Goal: Check status: Check status

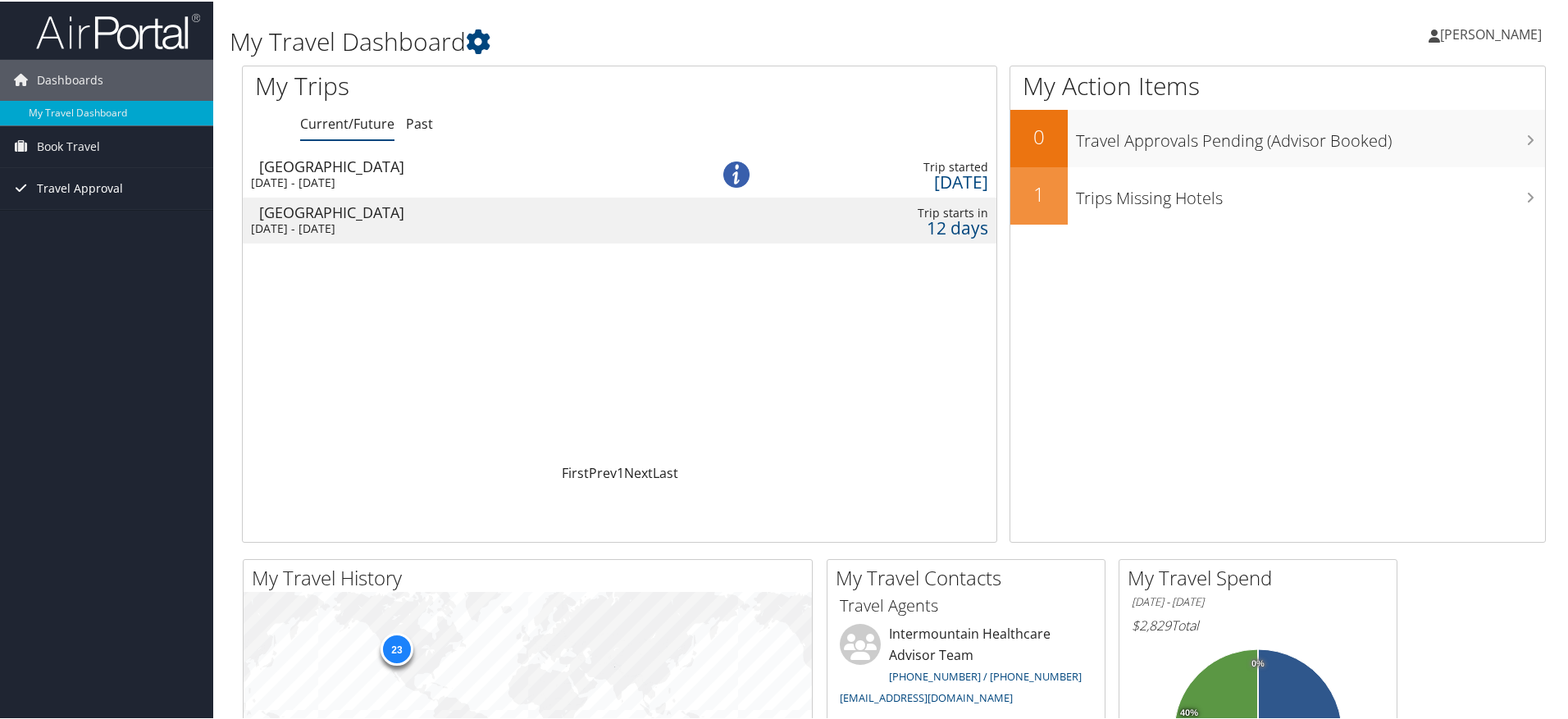
click at [60, 180] on span "Travel Approval" at bounding box center [80, 187] width 86 height 41
click at [103, 239] on link "Approved Trips" at bounding box center [107, 244] width 213 height 25
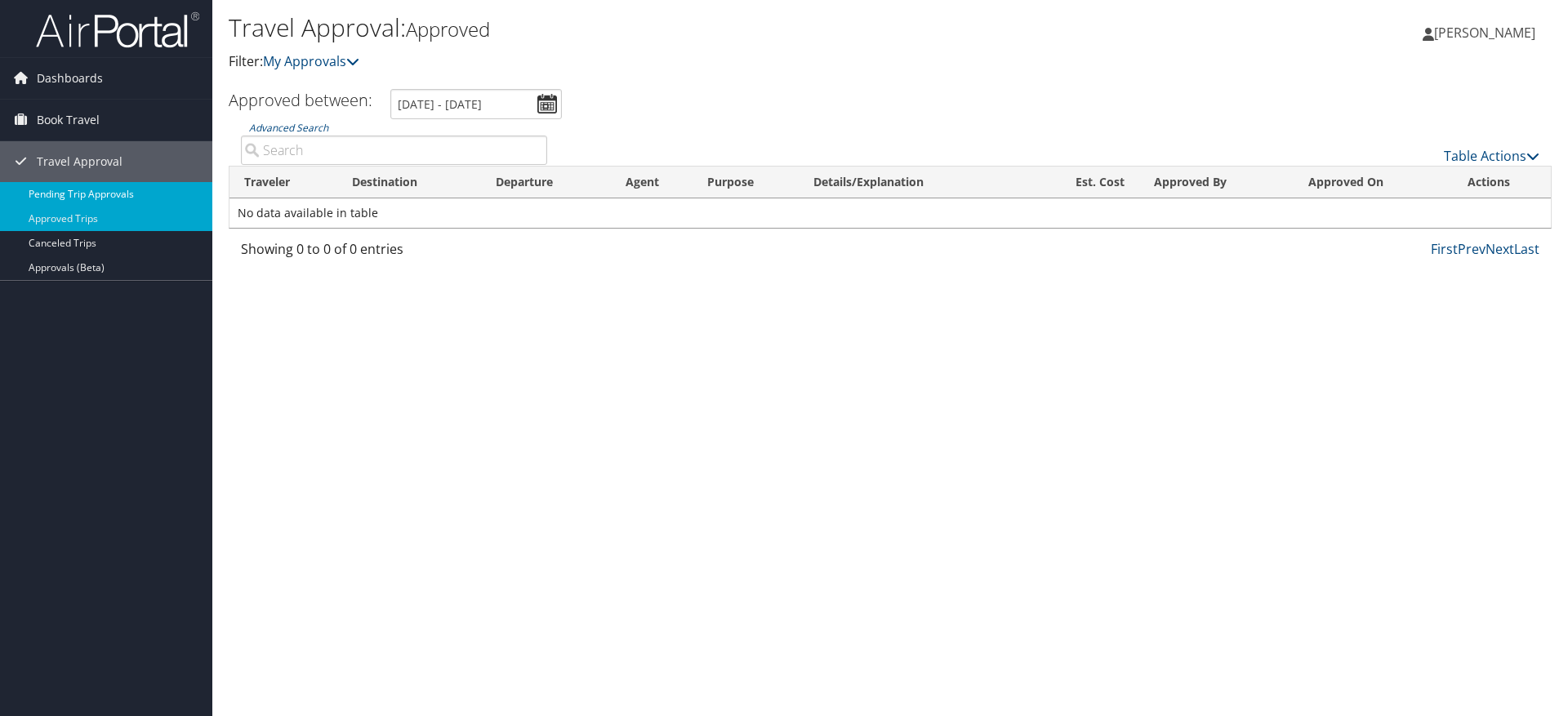
click at [103, 193] on link "Pending Trip Approvals" at bounding box center [106, 194] width 213 height 24
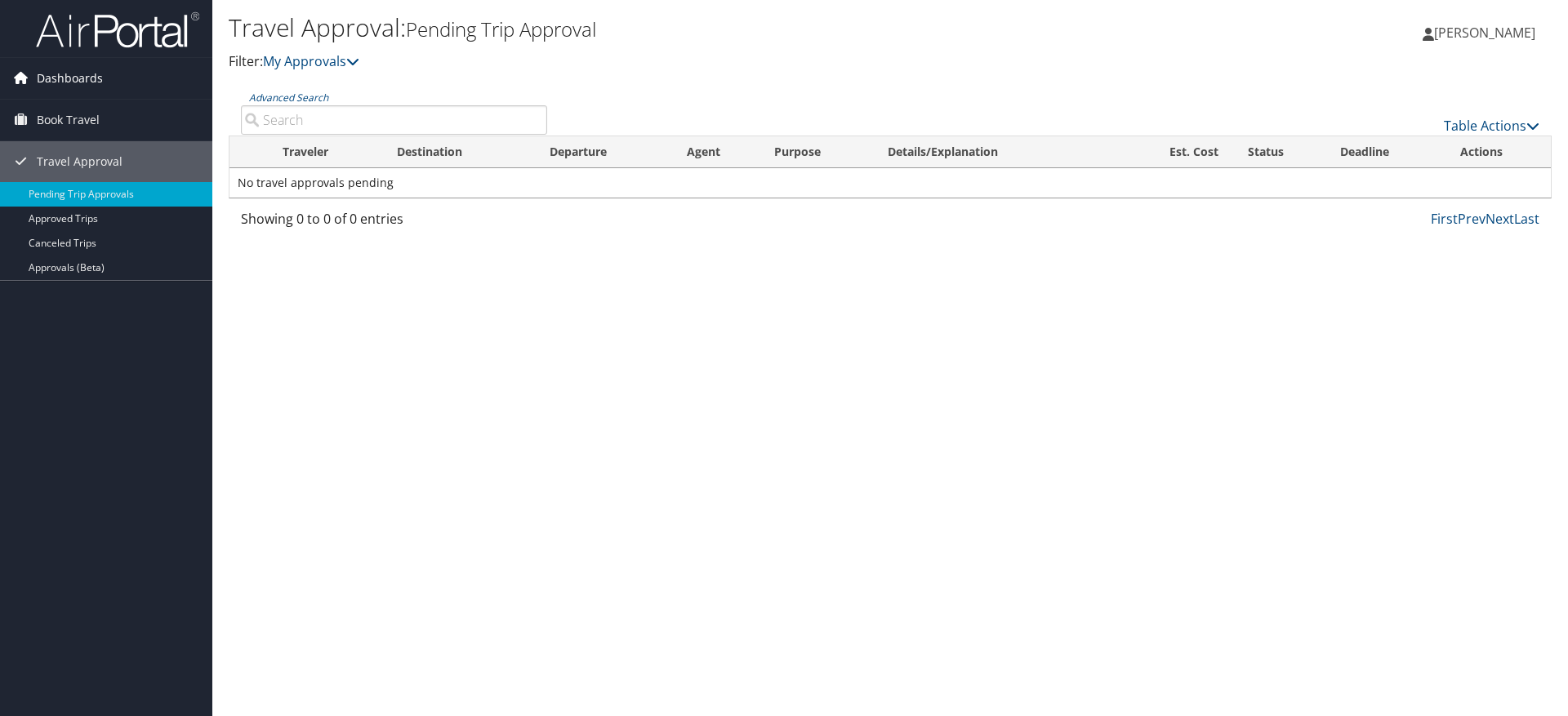
click at [94, 82] on span "Dashboards" at bounding box center [70, 78] width 66 height 40
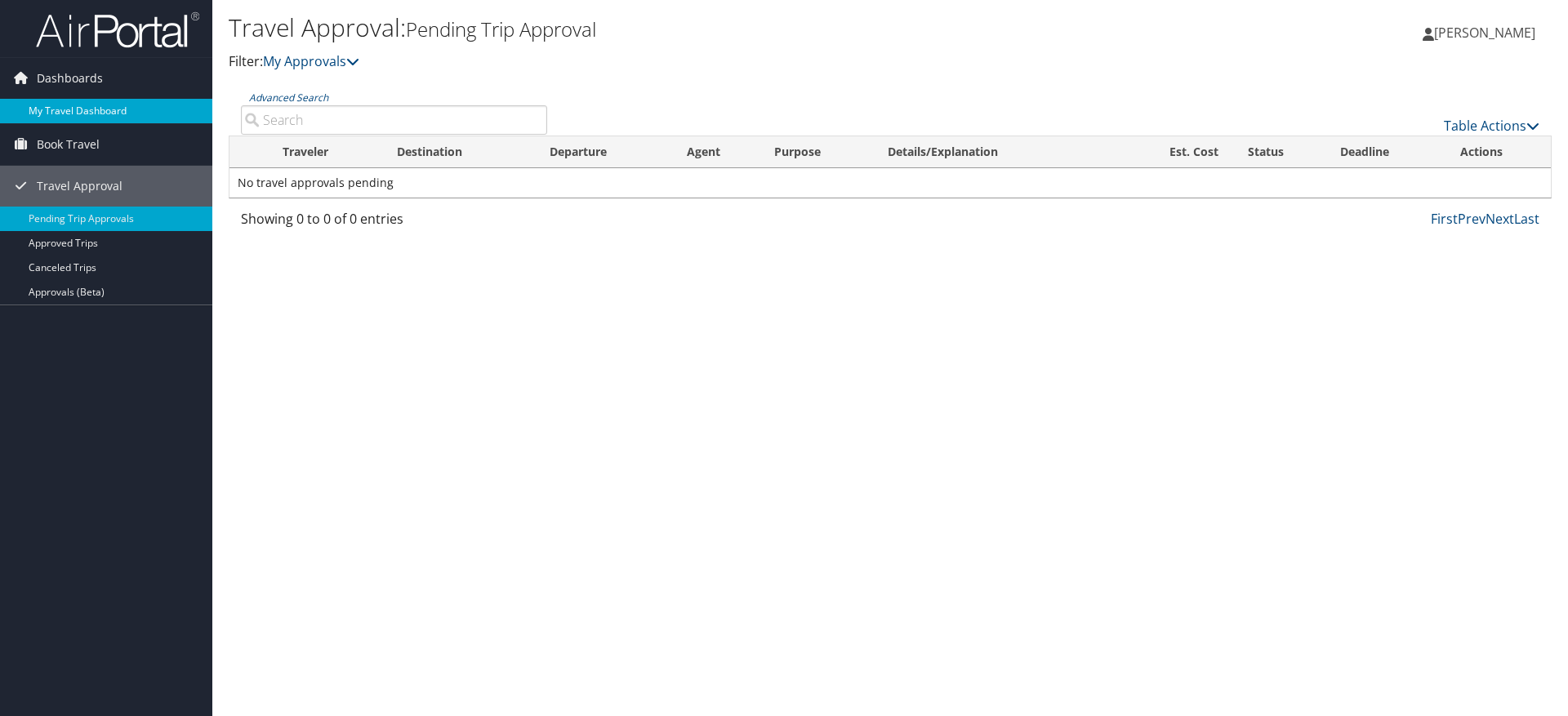
click at [87, 100] on link "My Travel Dashboard" at bounding box center [106, 110] width 213 height 24
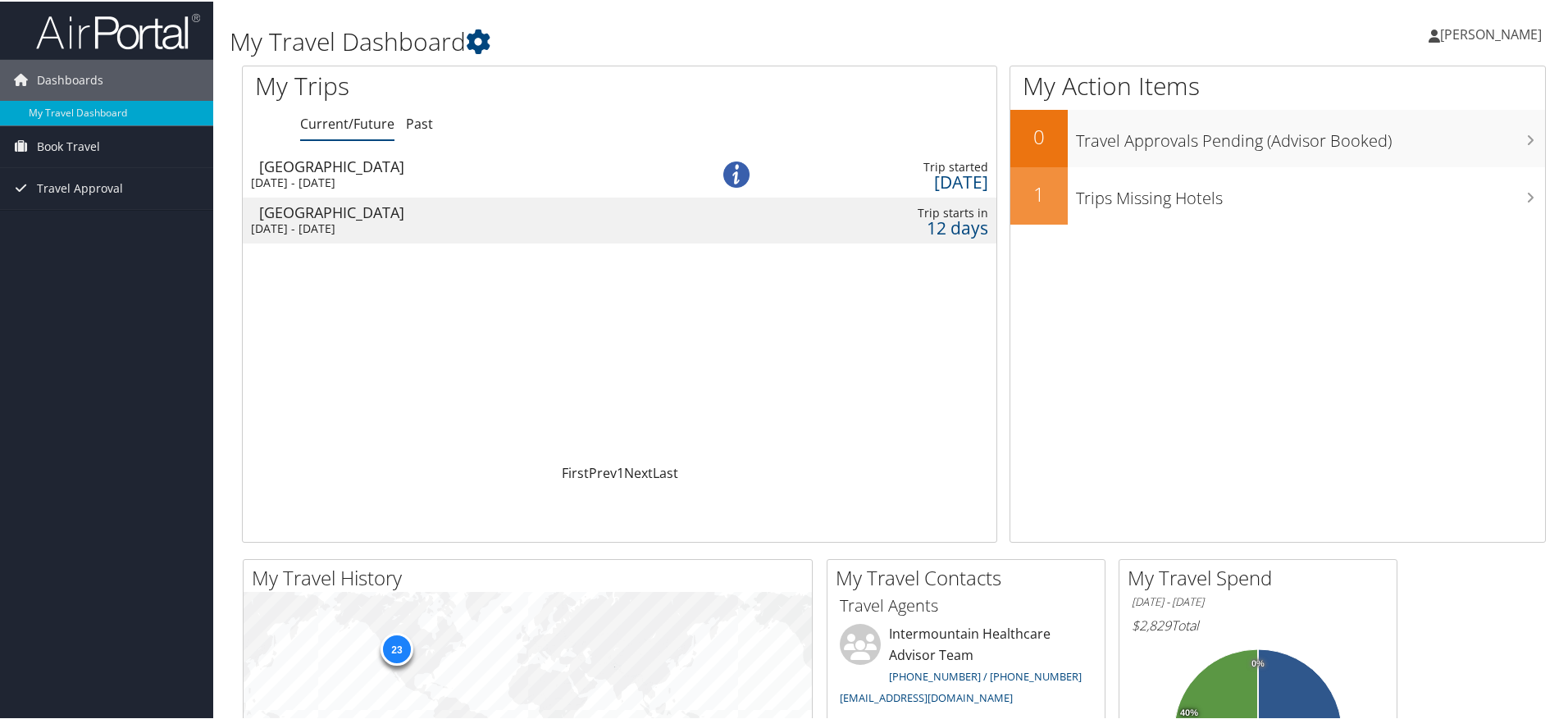
click at [348, 175] on div "[DATE] - [DATE]" at bounding box center [460, 180] width 419 height 14
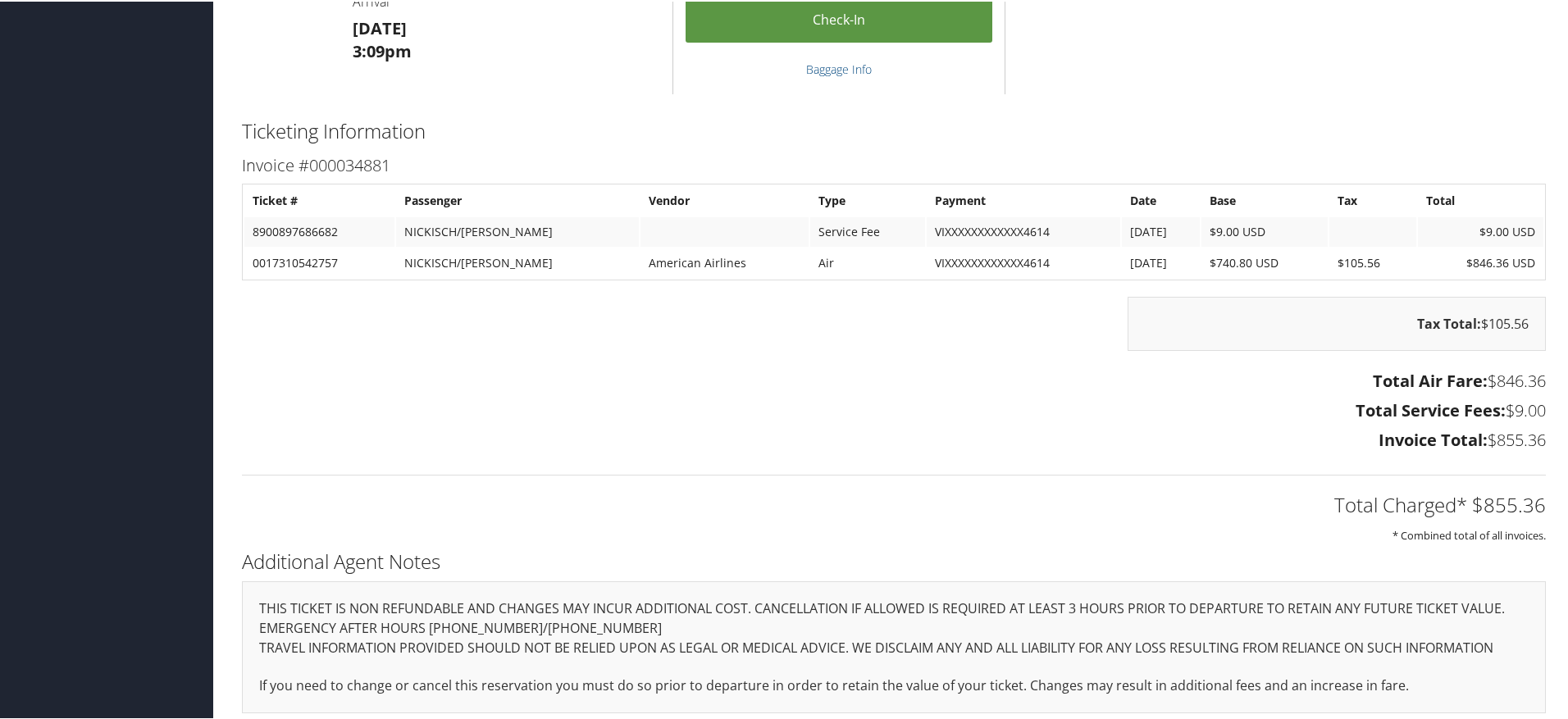
scroll to position [2176, 0]
